Goal: Register for event/course

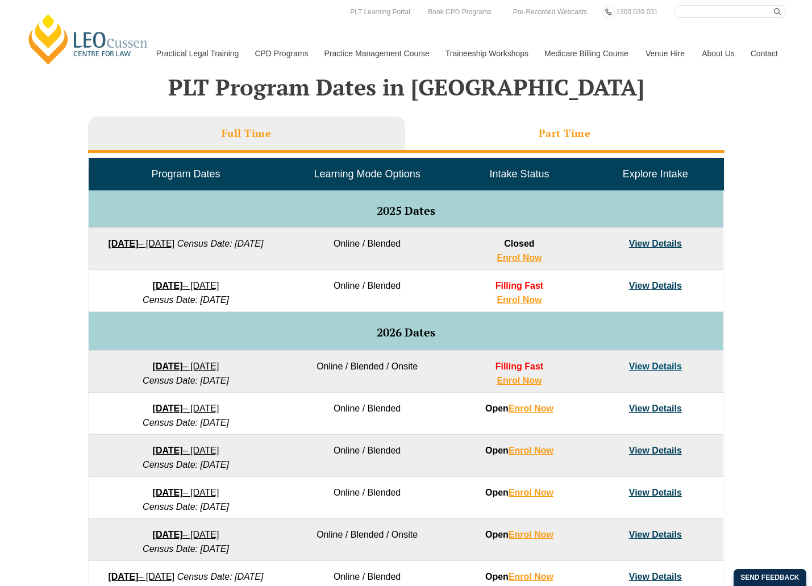
click at [588, 126] on li "Part Time" at bounding box center [564, 134] width 319 height 36
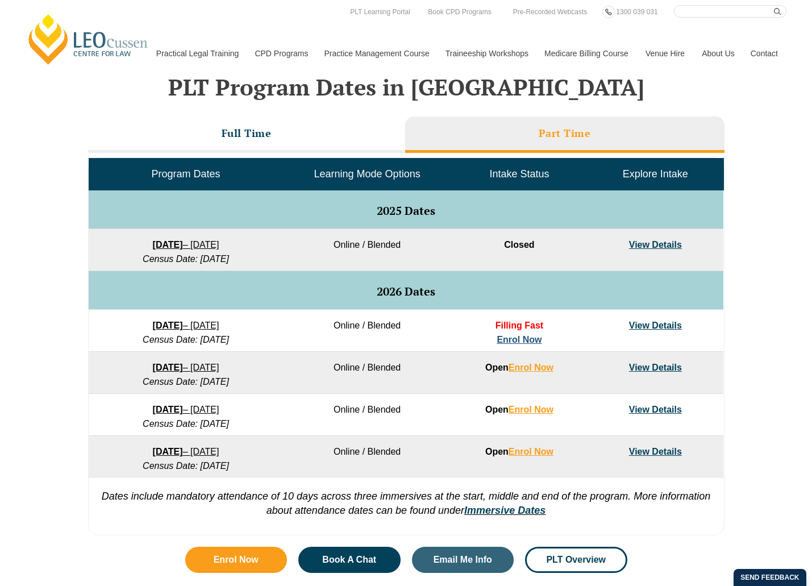
click at [515, 337] on link "Enrol Now" at bounding box center [519, 340] width 45 height 10
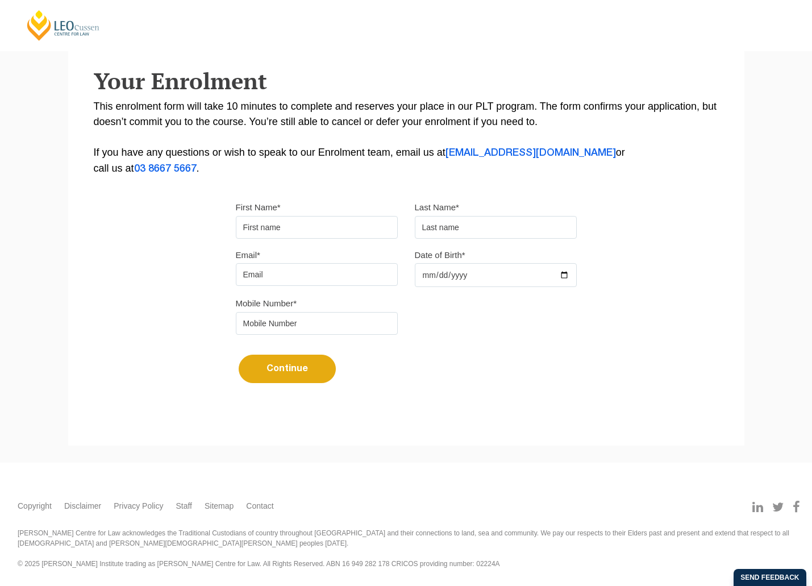
click at [287, 226] on input "First Name*" at bounding box center [317, 227] width 162 height 23
type input "Katherine"
type input "McBrearty"
type input "katherinemcbrearty@gmail.com"
type input "0404652842"
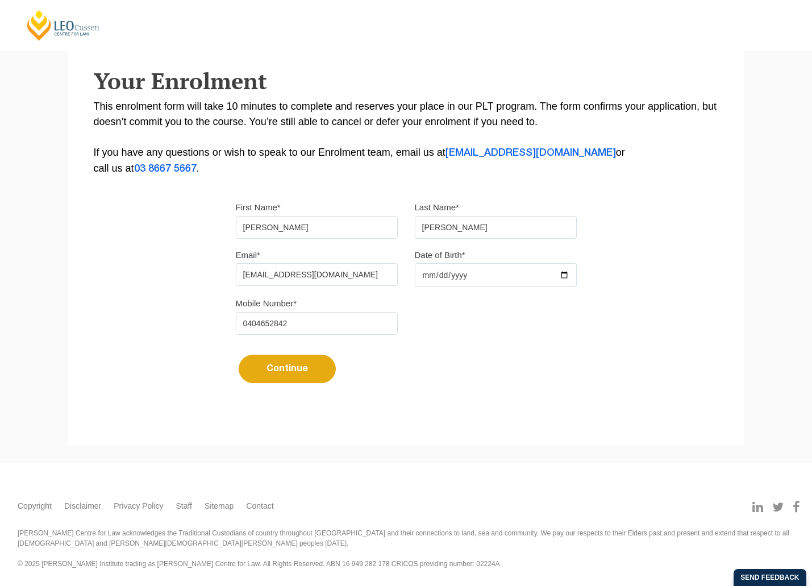
click at [449, 281] on input "Date of Birth*" at bounding box center [496, 275] width 162 height 24
click at [467, 274] on input "Date of Birth*" at bounding box center [496, 275] width 162 height 24
click at [560, 275] on input "Date of Birth*" at bounding box center [496, 275] width 162 height 24
click at [483, 263] on input "2025-10-15" at bounding box center [496, 275] width 162 height 24
click at [552, 278] on input "2025-10-15" at bounding box center [496, 275] width 162 height 24
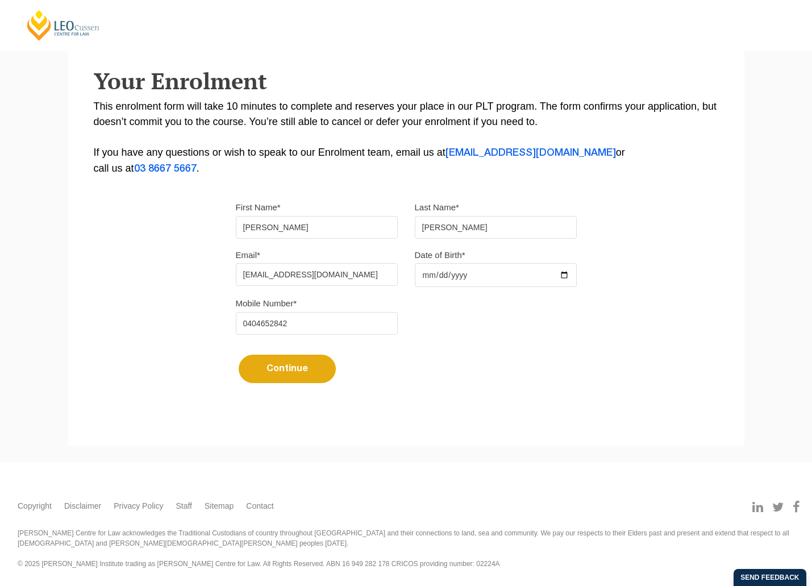
click at [562, 277] on input "2025-10-15" at bounding box center [496, 275] width 162 height 24
drag, startPoint x: 472, startPoint y: 269, endPoint x: 445, endPoint y: 270, distance: 26.7
click at [445, 270] on input "2025-04-15" at bounding box center [496, 275] width 162 height 24
click at [445, 272] on input "2025-04-15" at bounding box center [496, 275] width 162 height 24
type input "2025-04-22"
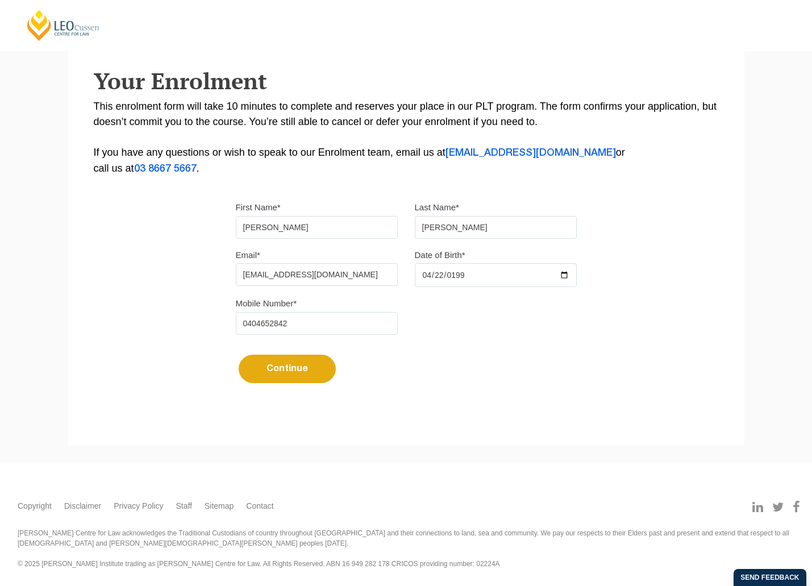
type input "1999-04-22"
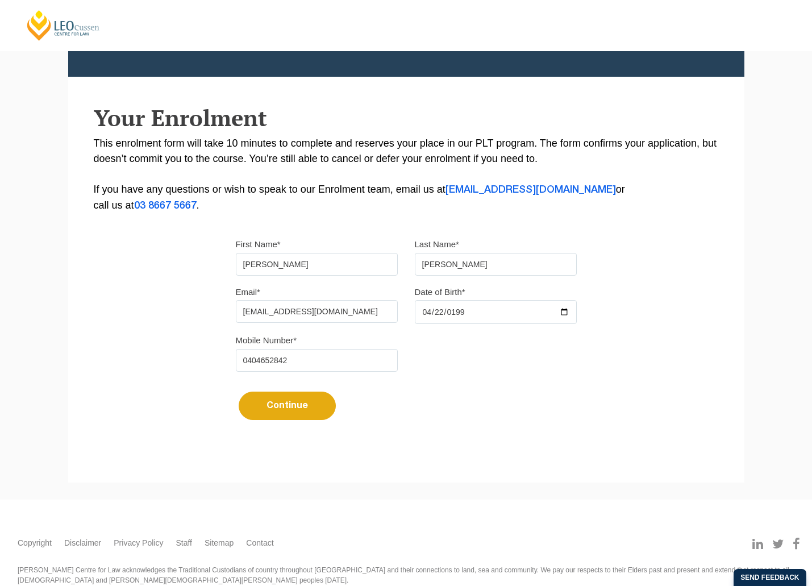
scroll to position [133, 0]
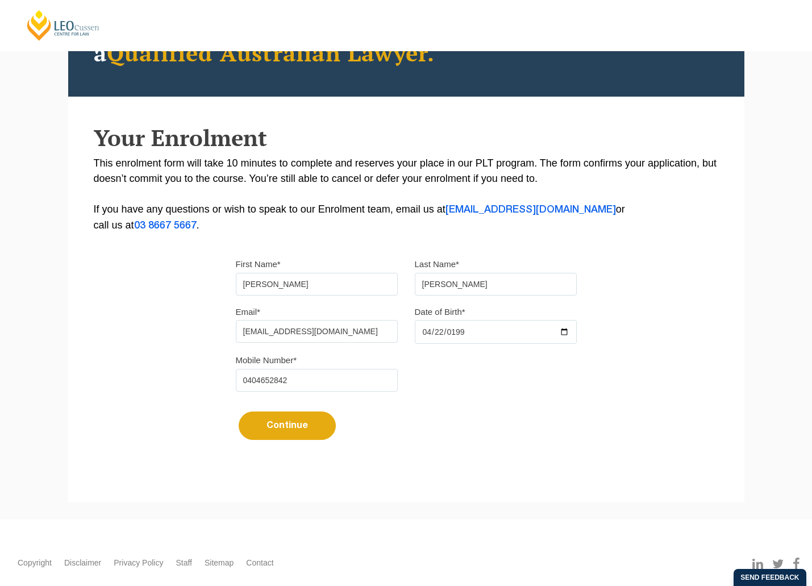
click at [284, 420] on button "Continue" at bounding box center [287, 425] width 97 height 28
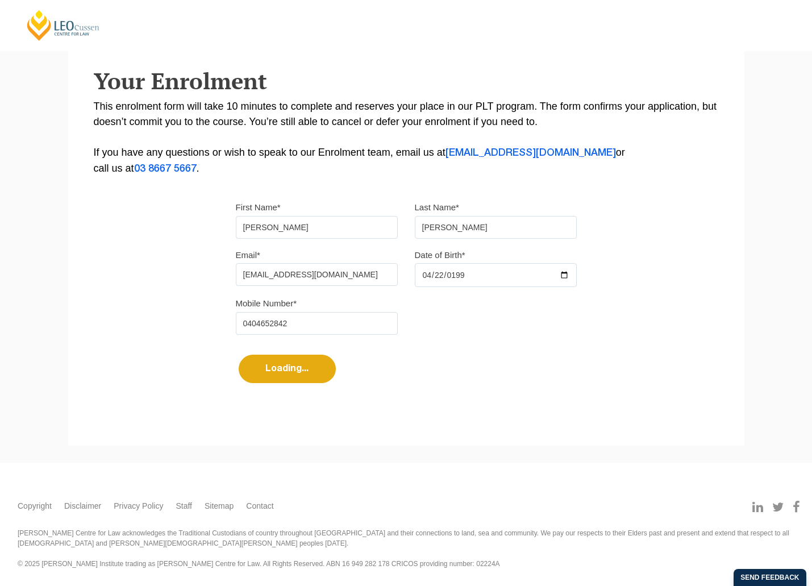
scroll to position [0, 0]
select select
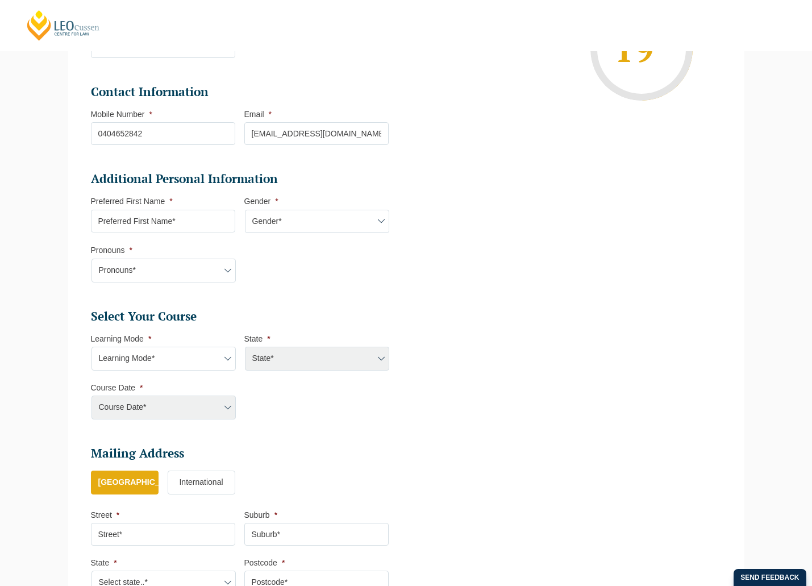
scroll to position [284, 0]
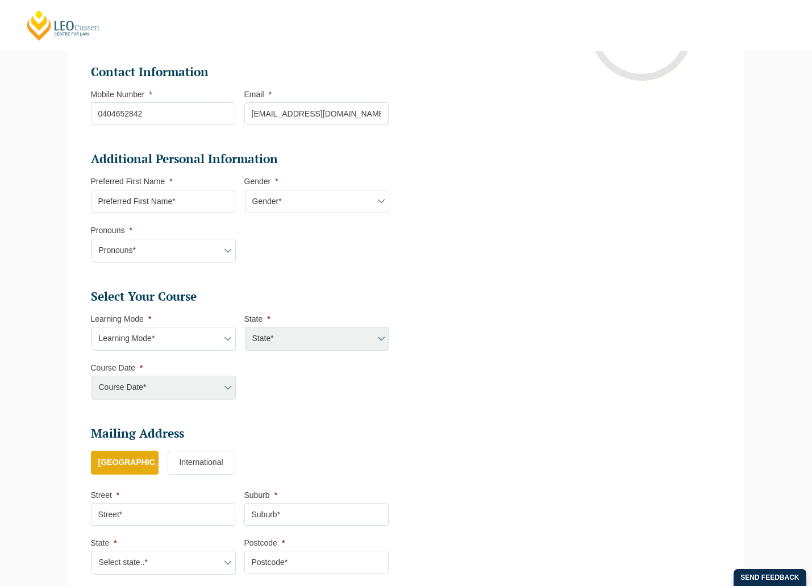
click at [143, 209] on input "Preferred First Name *" at bounding box center [163, 201] width 144 height 23
click at [160, 202] on input "Preferred First Name *" at bounding box center [163, 201] width 144 height 23
click at [178, 201] on input "Preferred First Name *" at bounding box center [163, 201] width 144 height 23
click at [182, 339] on select "Learning Mode* Online Full Time Learning Online Part Time Learning Blended Full…" at bounding box center [163, 339] width 144 height 24
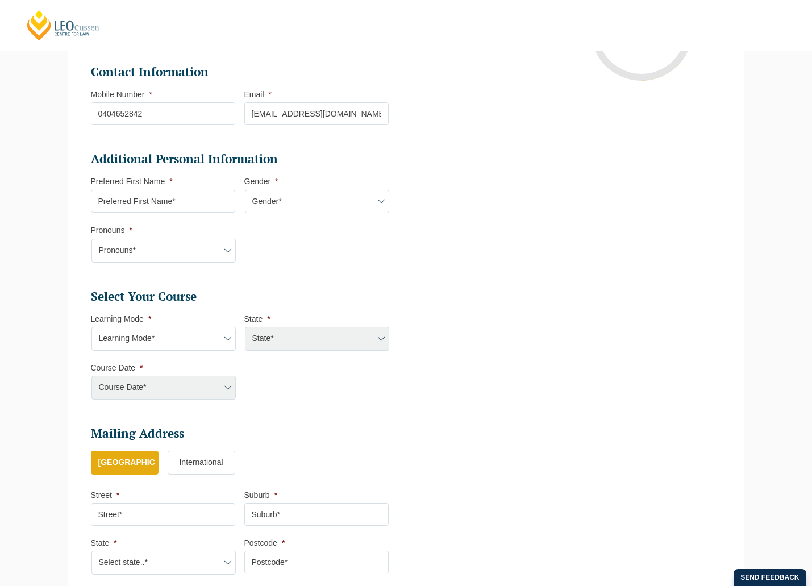
select select "Blended Part Time Learning"
click at [91, 327] on select "Learning Mode* Online Full Time Learning Online Part Time Learning Blended Full…" at bounding box center [163, 339] width 144 height 24
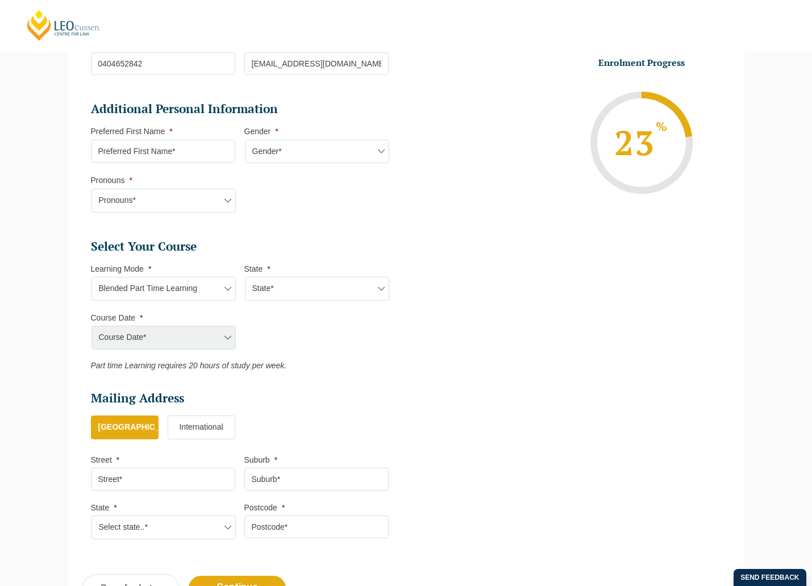
scroll to position [398, 0]
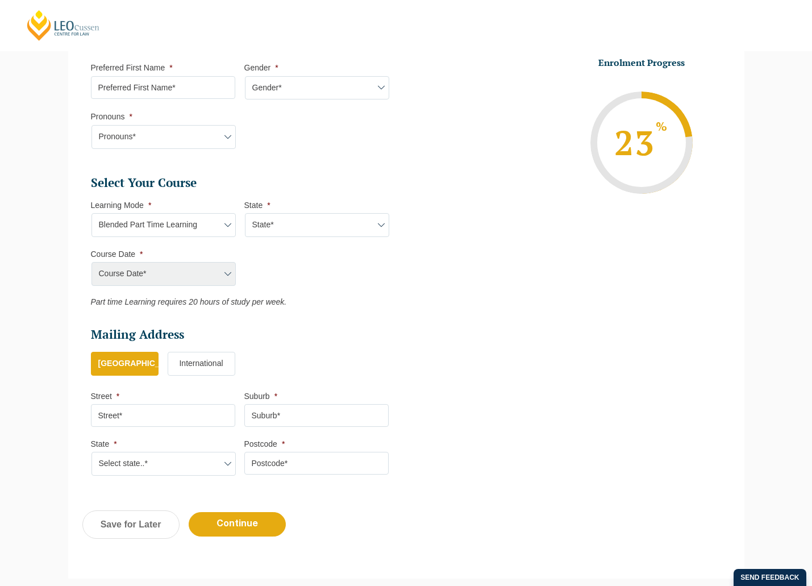
click at [309, 222] on select "State* ACT/NSW QLD VIC WA" at bounding box center [317, 225] width 144 height 24
select select "VIC"
click at [245, 213] on select "State* ACT/NSW QLD VIC WA" at bounding box center [317, 225] width 144 height 24
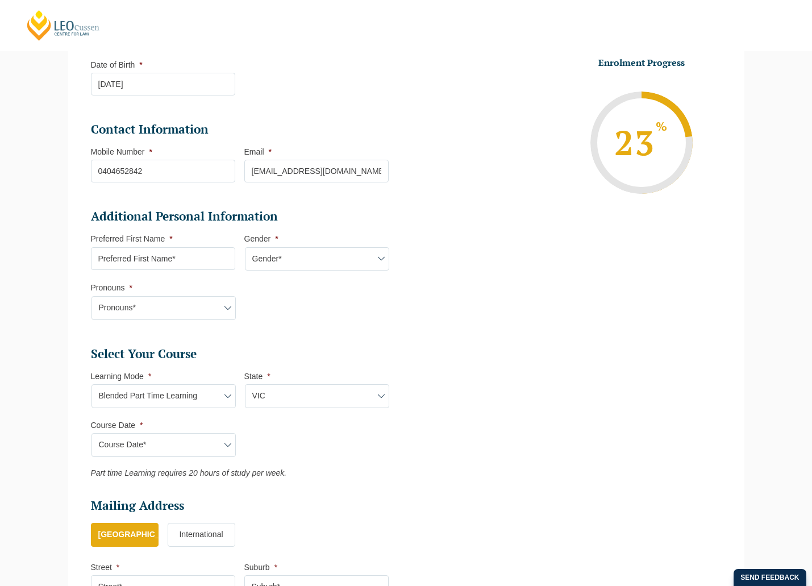
scroll to position [227, 0]
click at [160, 262] on input "Preferred First Name *" at bounding box center [163, 258] width 144 height 23
click at [161, 261] on input "Preferred First Name *" at bounding box center [163, 258] width 144 height 23
type input "Katherine"
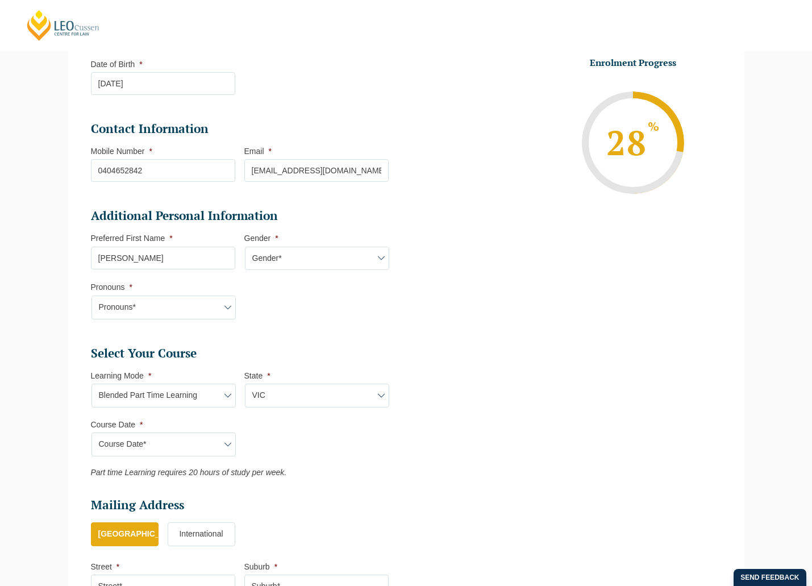
click at [126, 296] on select "Pronouns* She/Her/Hers He/Him/His They/Them/Theirs Other Prefer not to disclose" at bounding box center [163, 307] width 144 height 24
click at [127, 301] on select "Pronouns* She/Her/Hers He/Him/His They/Them/Theirs Other Prefer not to disclose" at bounding box center [163, 307] width 144 height 24
click at [131, 307] on select "Pronouns* She/Her/Hers He/Him/His They/Them/Theirs Other Prefer not to disclose" at bounding box center [163, 307] width 144 height 24
click at [91, 295] on select "Pronouns* She/Her/Hers He/Him/His They/Them/Theirs Other Prefer not to disclose" at bounding box center [163, 307] width 144 height 24
click at [138, 308] on select "Pronouns* She/Her/Hers He/Him/His They/Them/Theirs Other Prefer not to disclose" at bounding box center [163, 307] width 144 height 24
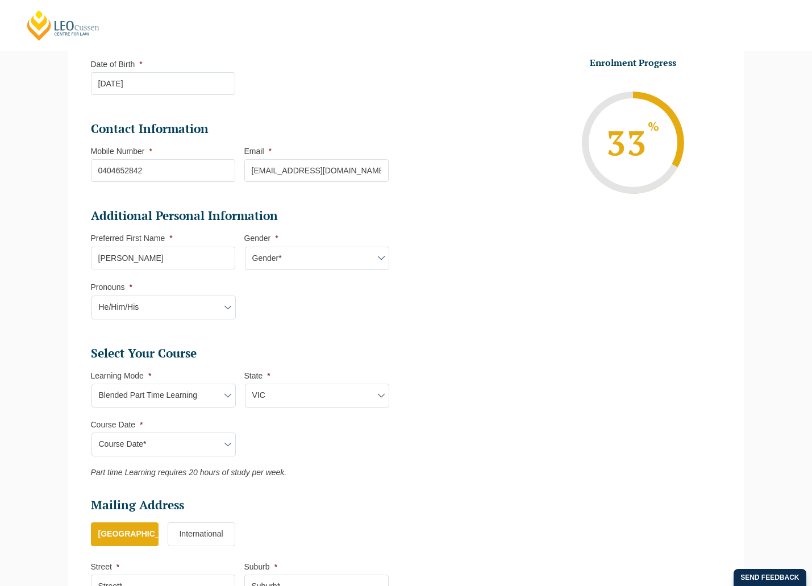
select select "She/Her/Hers"
click at [91, 295] on select "Pronouns* She/Her/Hers He/Him/His They/Them/Theirs Other Prefer not to disclose" at bounding box center [163, 307] width 144 height 24
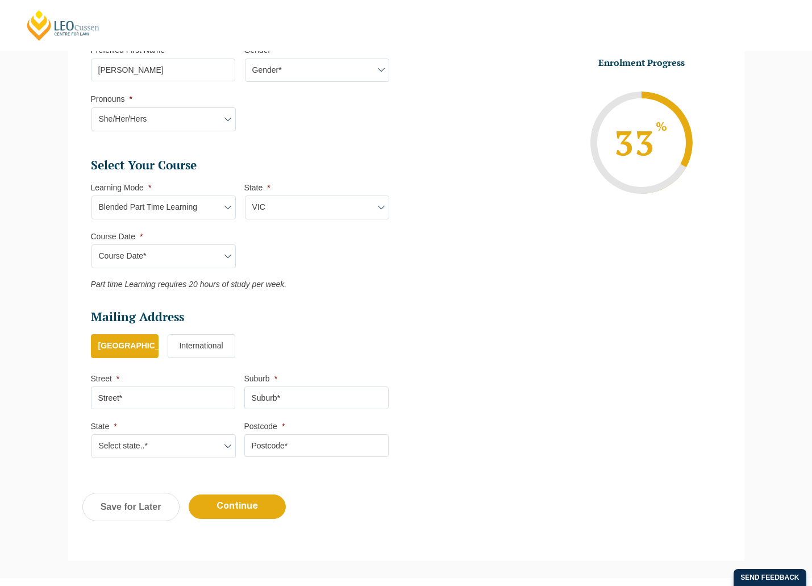
scroll to position [511, 0]
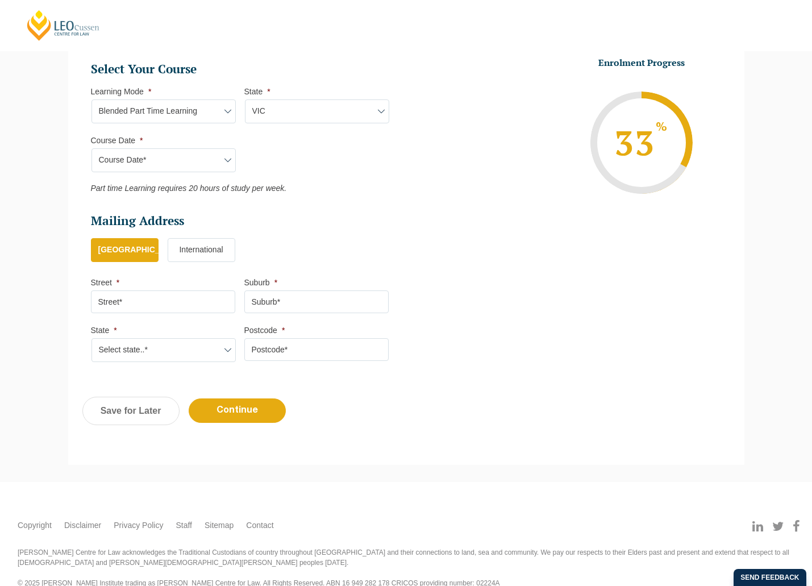
click at [156, 167] on select "Course Date* January 2026 (27-Jan-2026 to 21-Aug-2026) March 2026 (30-Mar-2026 …" at bounding box center [163, 160] width 144 height 24
select select "January 2026 (27-Jan-2026 to 21-Aug-2026)"
click at [91, 148] on select "Course Date* January 2026 (27-Jan-2026 to 21-Aug-2026) March 2026 (30-Mar-2026 …" at bounding box center [163, 160] width 144 height 24
type input "Intake 02 January 2026 PT"
type input "Practical Legal Training (VIC)"
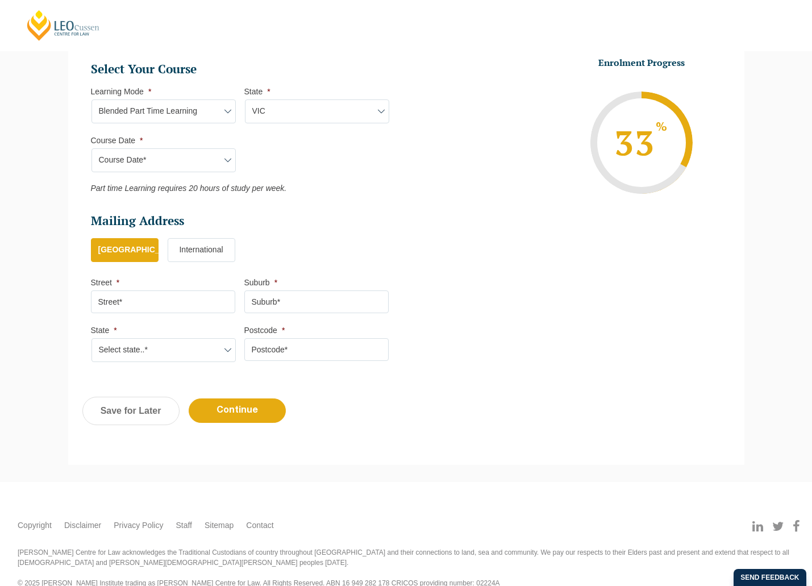
select select "VIC PLT (JAN) 2026 Part Time Blended"
click at [244, 215] on h2 "Mailing Address" at bounding box center [240, 221] width 298 height 16
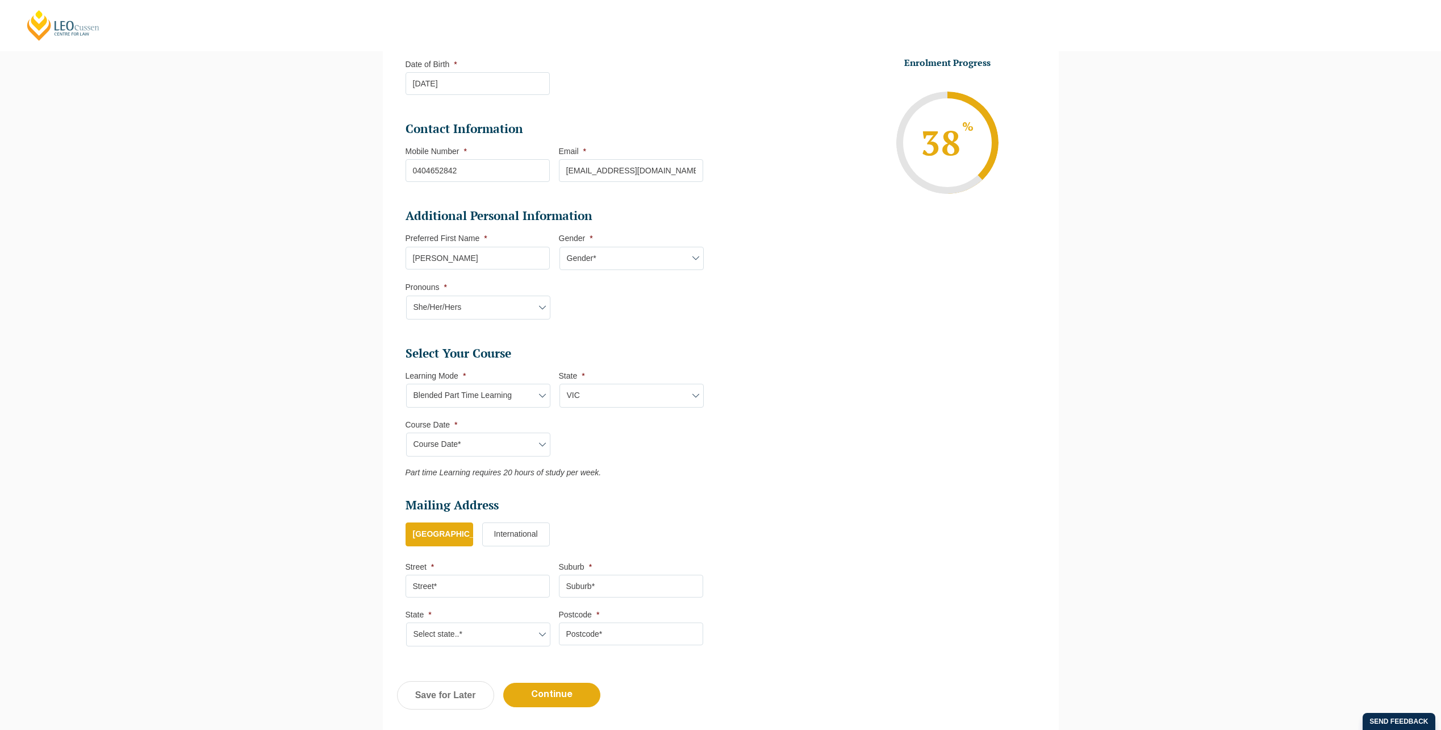
scroll to position [284, 0]
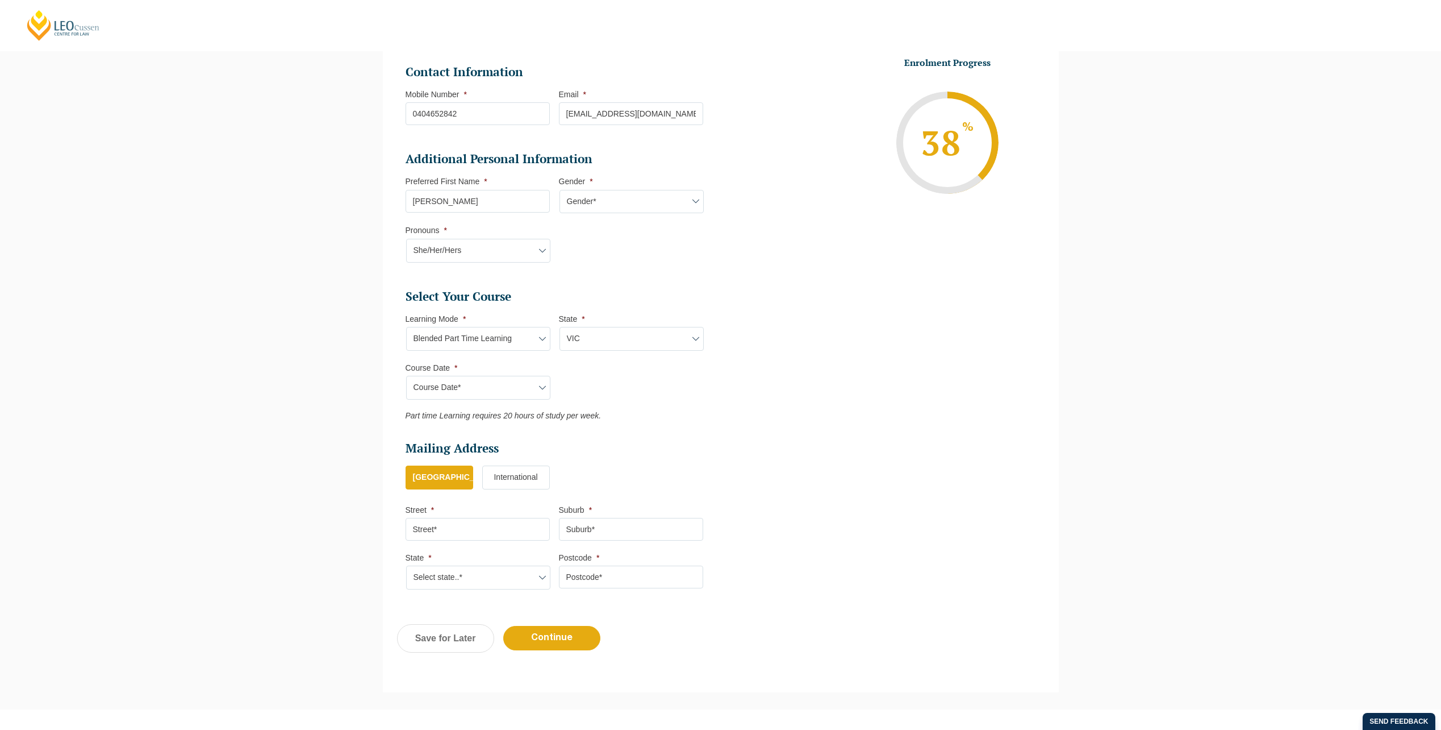
click at [626, 203] on select "Gender* Male Female Nonbinary Intersex Prefer not to disclose Other" at bounding box center [632, 202] width 144 height 24
select select "Female"
click at [560, 190] on select "Gender* Male Female Nonbinary Intersex Prefer not to disclose Other" at bounding box center [632, 202] width 144 height 24
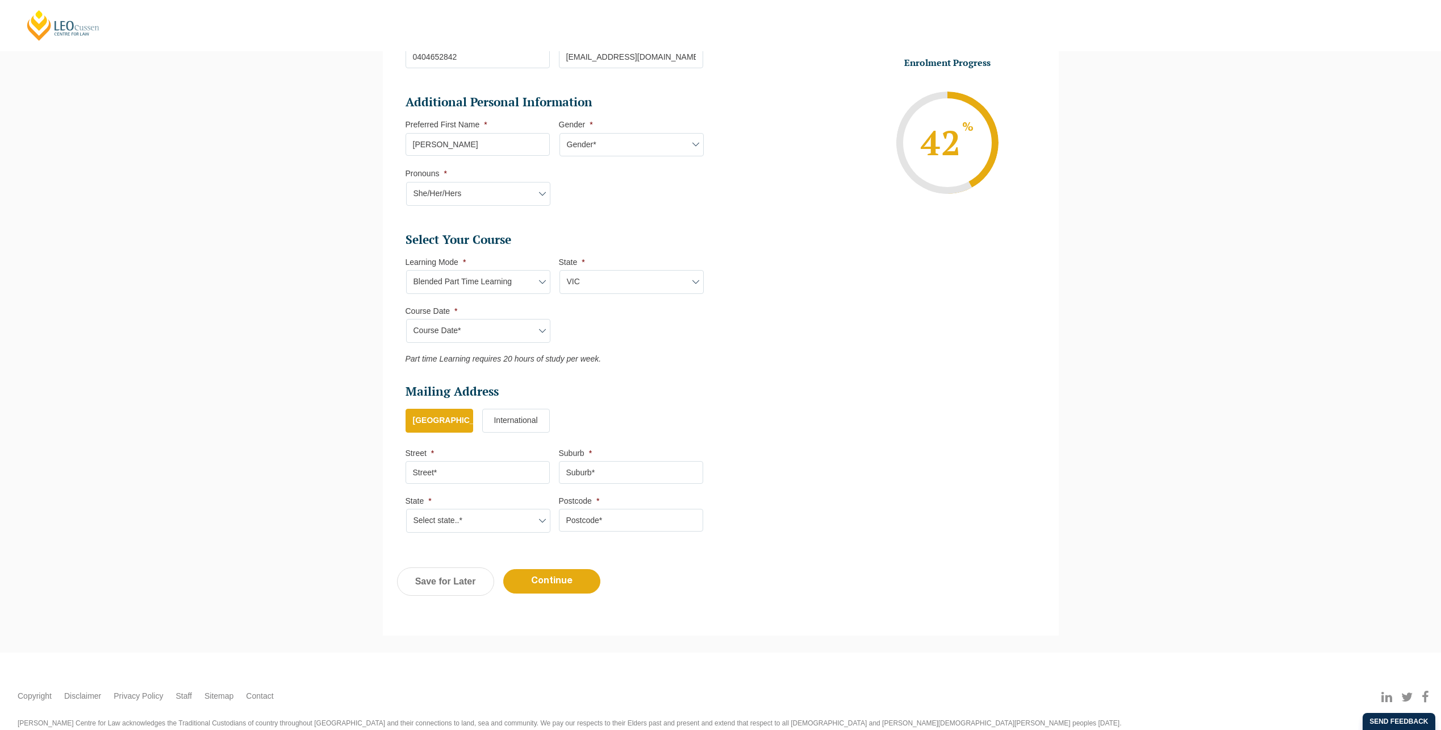
click at [517, 332] on select "Course Date* January 2026 (27-Jan-2026 to 21-Aug-2026) March 2026 (30-Mar-2026 …" at bounding box center [478, 331] width 144 height 24
click at [652, 348] on ul "Select Your Course This field is hidden when viewing the form Only for Flinder …" at bounding box center [559, 298] width 307 height 132
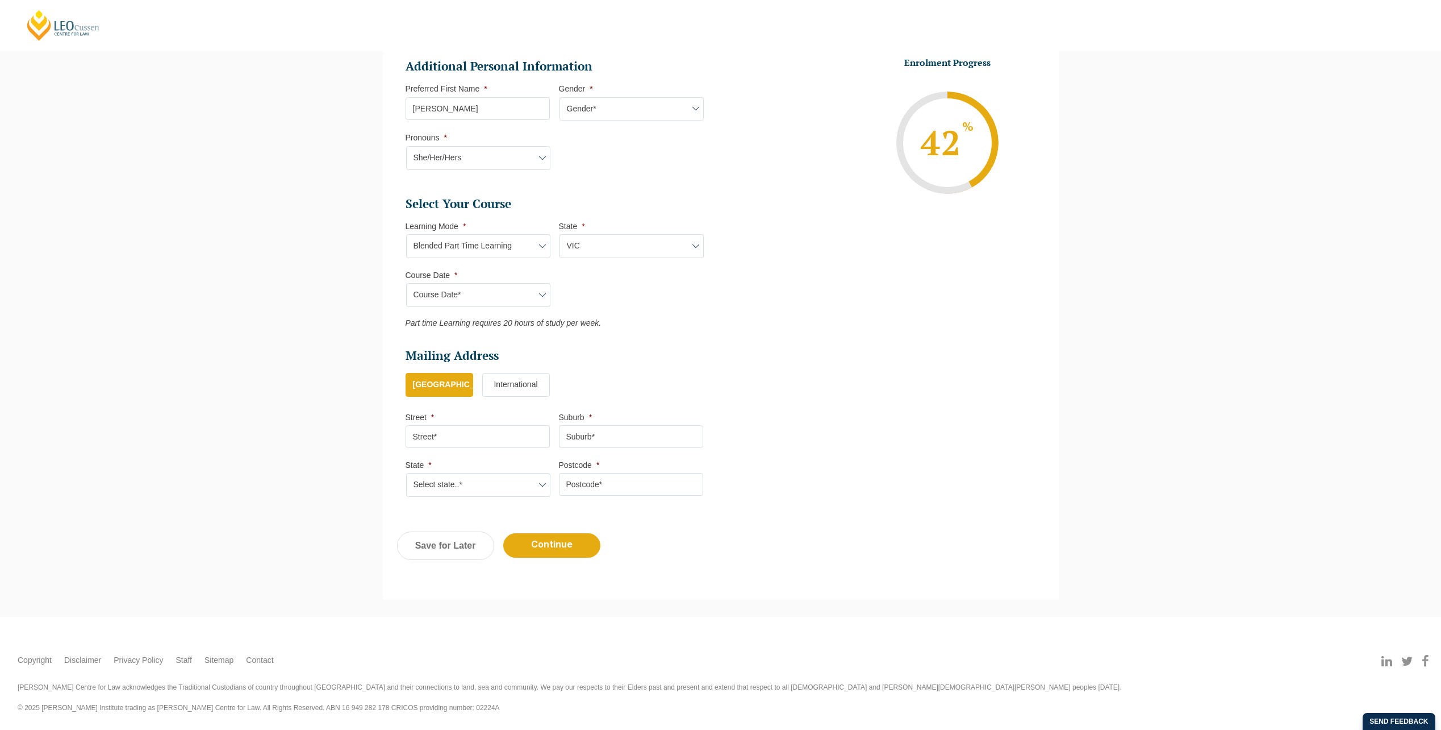
click at [492, 441] on input "Street *" at bounding box center [478, 436] width 144 height 23
